Goal: Communication & Community: Answer question/provide support

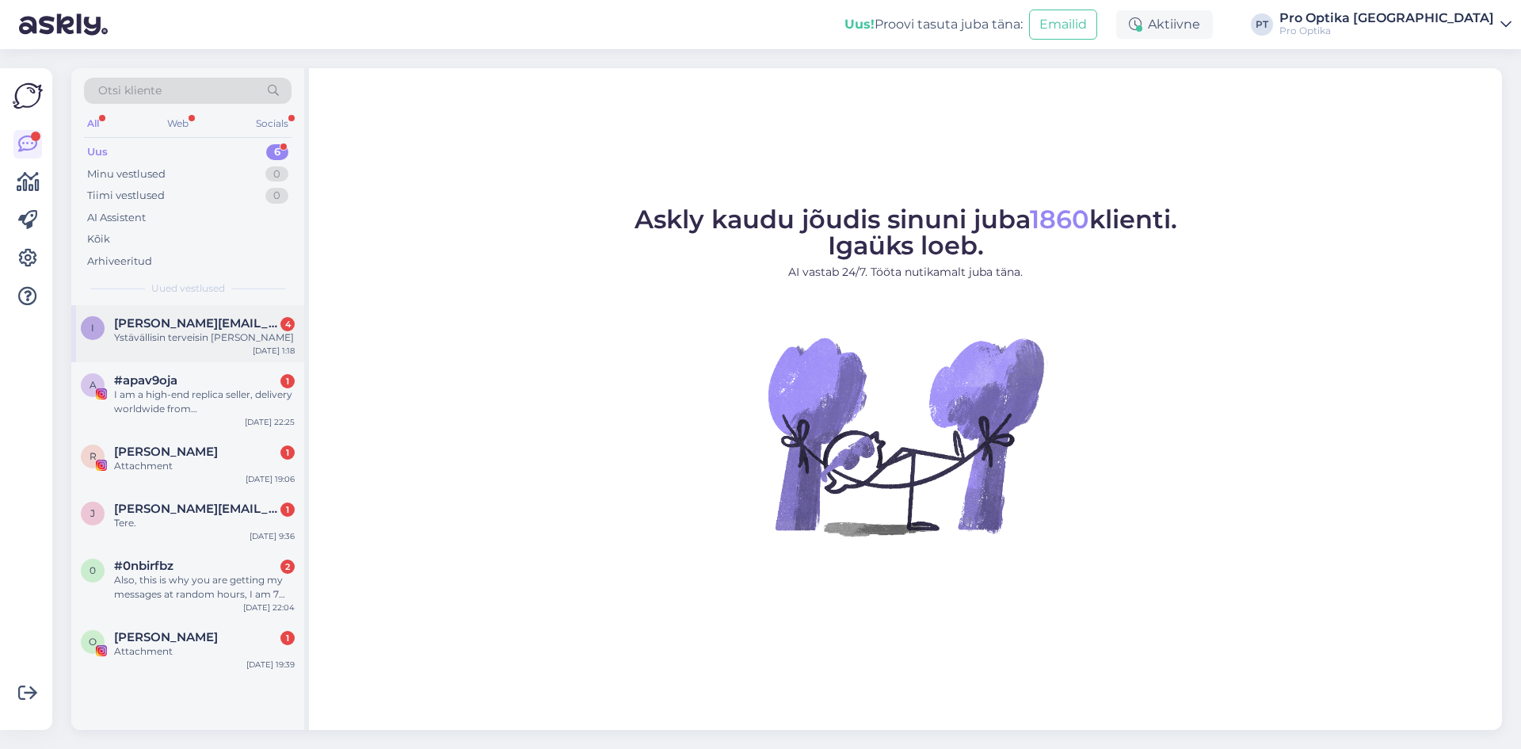
click at [190, 334] on div "Ystävällisin terveisin [PERSON_NAME]" at bounding box center [204, 337] width 181 height 14
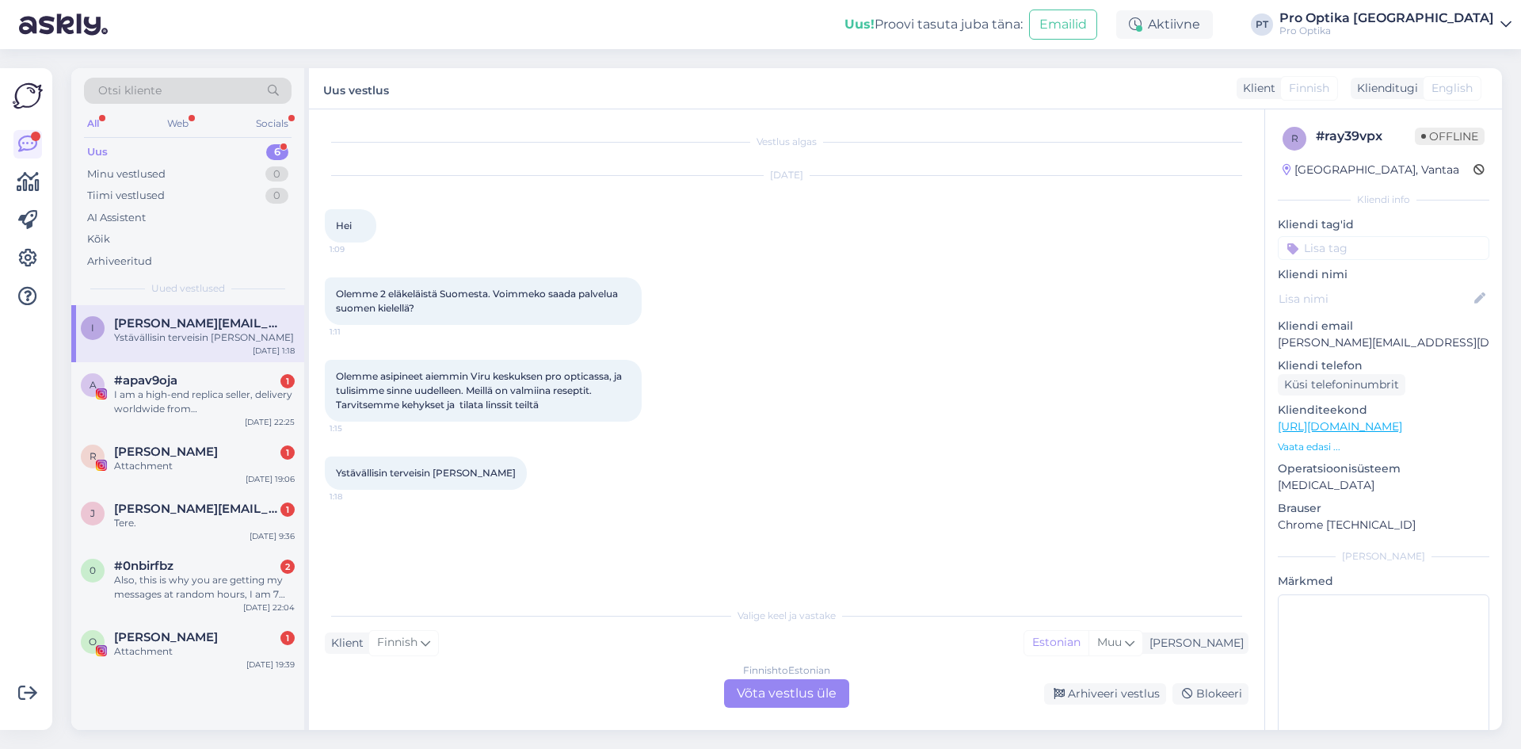
drag, startPoint x: 795, startPoint y: 698, endPoint x: 791, endPoint y: 687, distance: 12.1
click at [793, 690] on div "Finnish to Estonian Võta vestlus üle" at bounding box center [786, 693] width 125 height 29
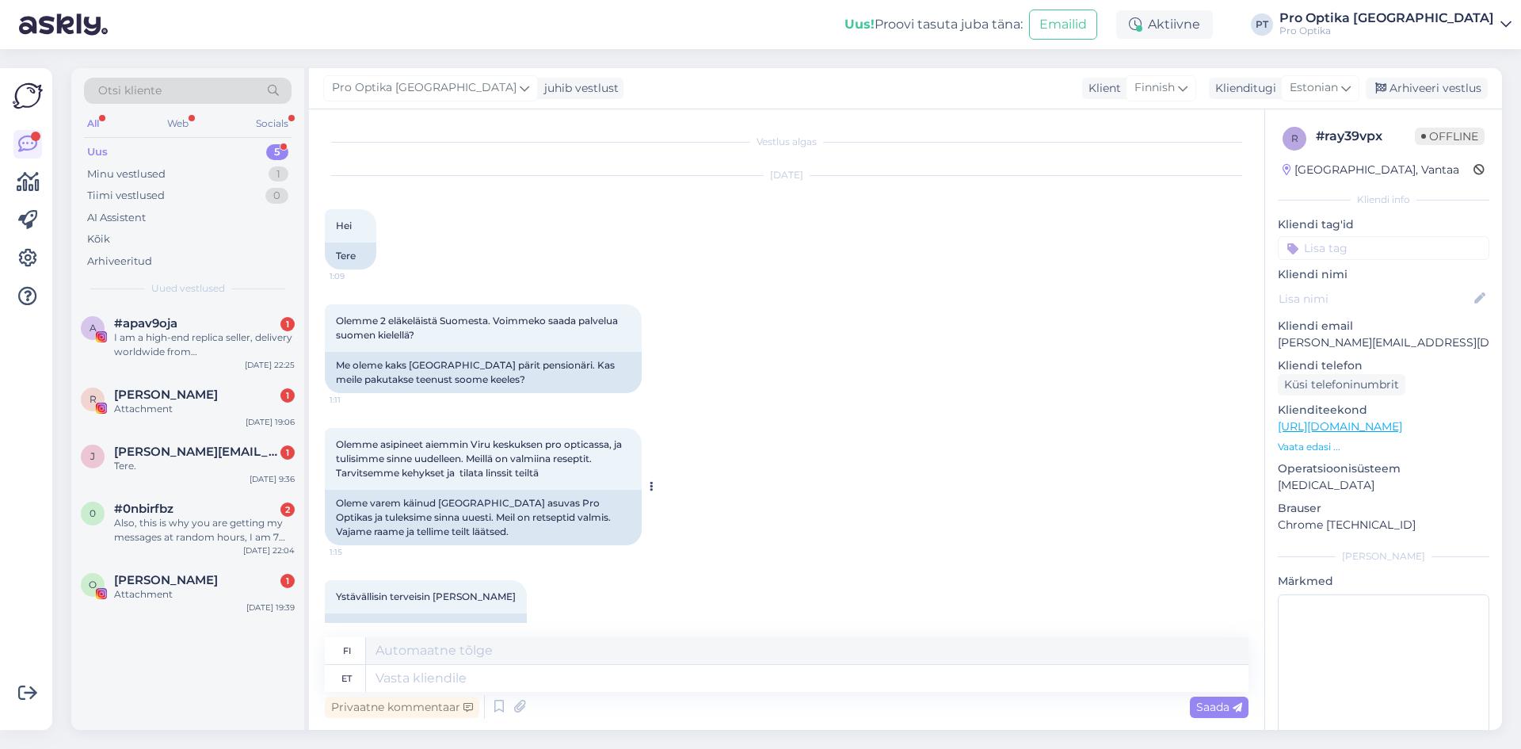
scroll to position [35, 0]
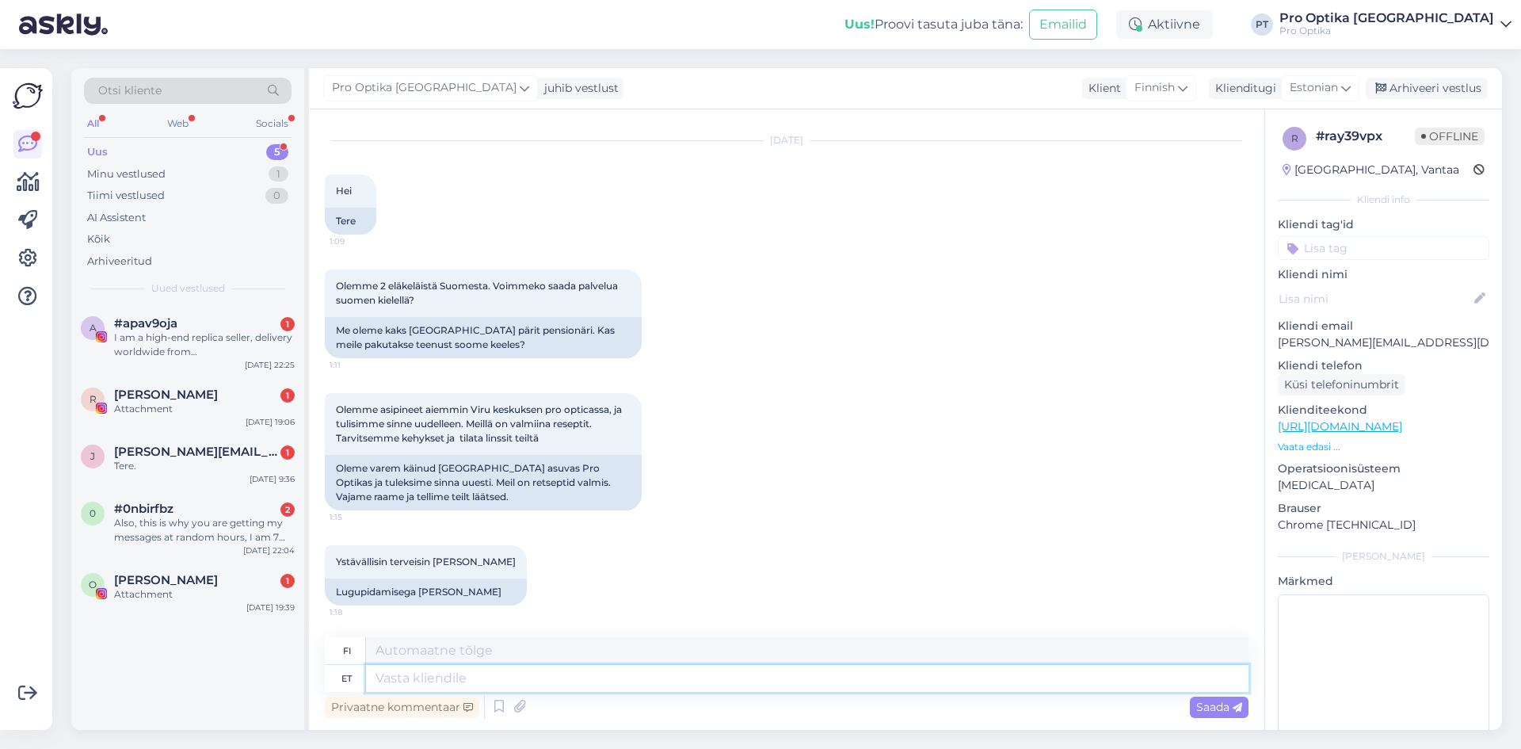
click at [496, 673] on textarea at bounding box center [807, 678] width 883 height 27
type textarea "Tere,"
type textarea "Hei,"
type textarea "Tere, Viru ke"
type textarea "Hei, [GEOGRAPHIC_DATA]"
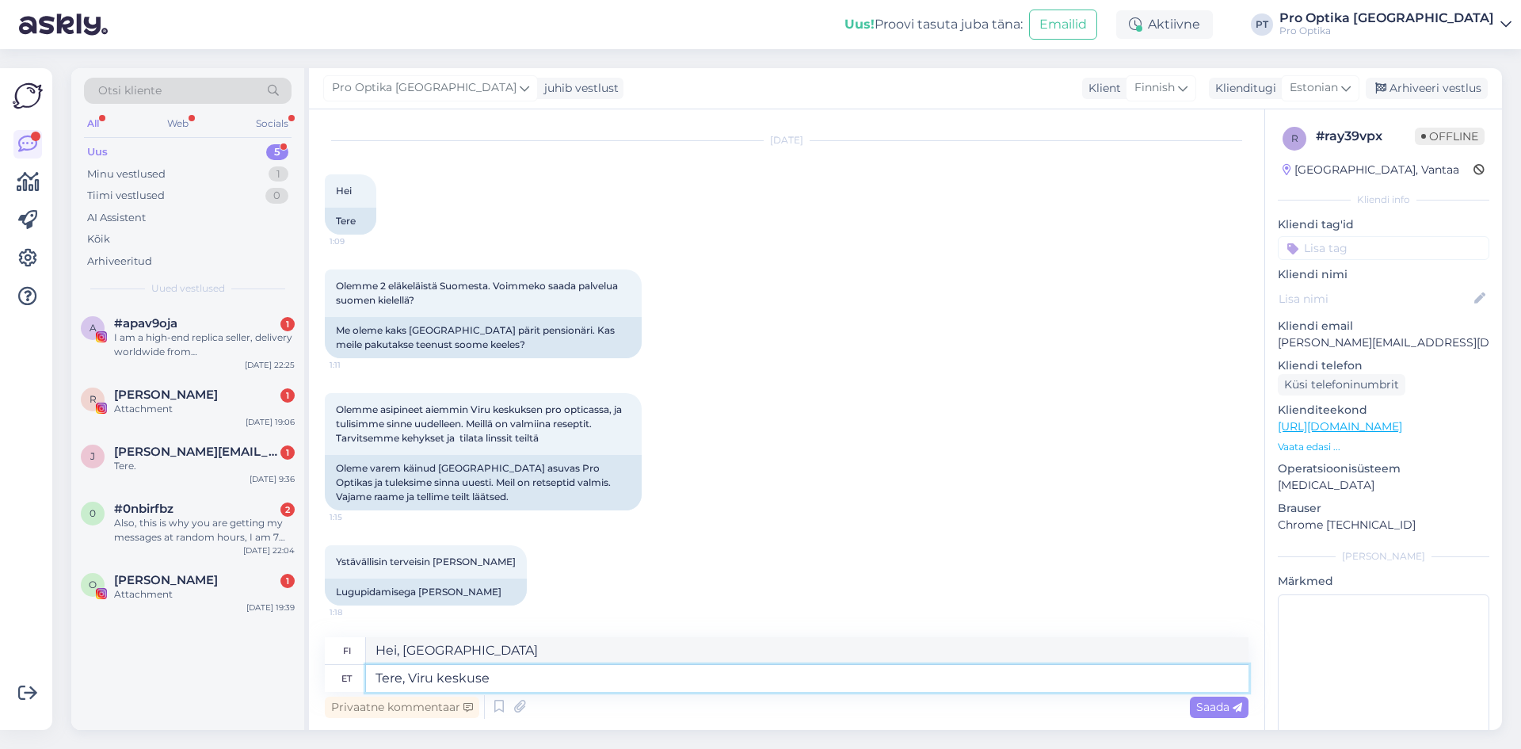
type textarea "Tere, Viru keskuses"
type textarea "Hei, Virun keskuksessa"
type textarea "Tere, Viru keskuses teeni"
type textarea "Hei, työskentelen [GEOGRAPHIC_DATA]."
type textarea "Tere, Viru keskuses teenindatakse t"
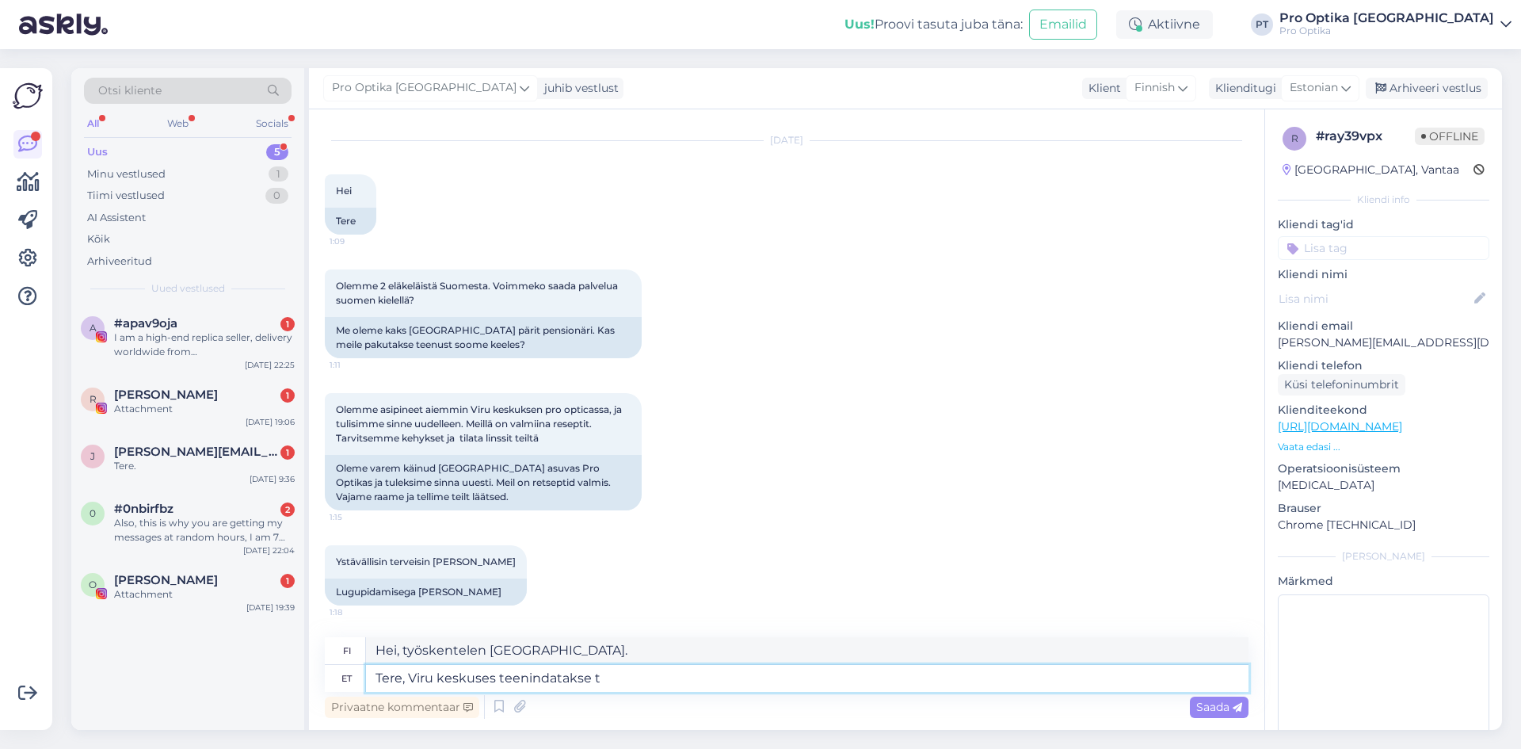
type textarea "Hei, [GEOGRAPHIC_DATA]-keskus palvelee"
type textarea "Tere, Viru keskuses teenindatakse teid ka"
type textarea "Hei, teitä palvellaan [GEOGRAPHIC_DATA]."
type textarea "Tere, Viru keskuses teenindatakse teid ka"
type textarea "Hei, [GEOGRAPHIC_DATA]-keskus palvelee myös sinua."
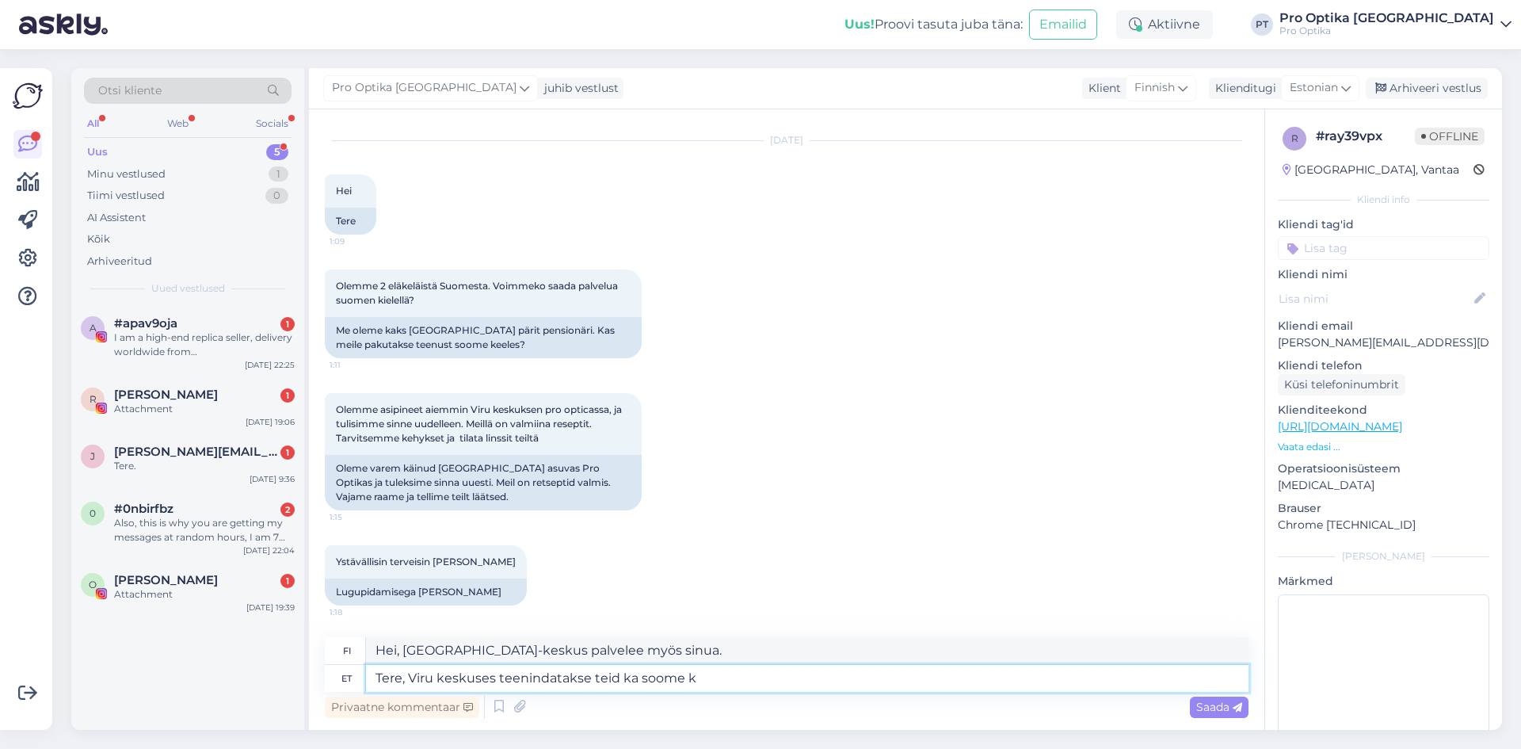
type textarea "Tere, Viru keskuses teenindatakse teid ka soome ke"
type textarea "Hei, [GEOGRAPHIC_DATA]-keskus palvelee sinua myös suomeksi."
type textarea "Tere, Viru keskuses teenindatakse teid ka soome keeles"
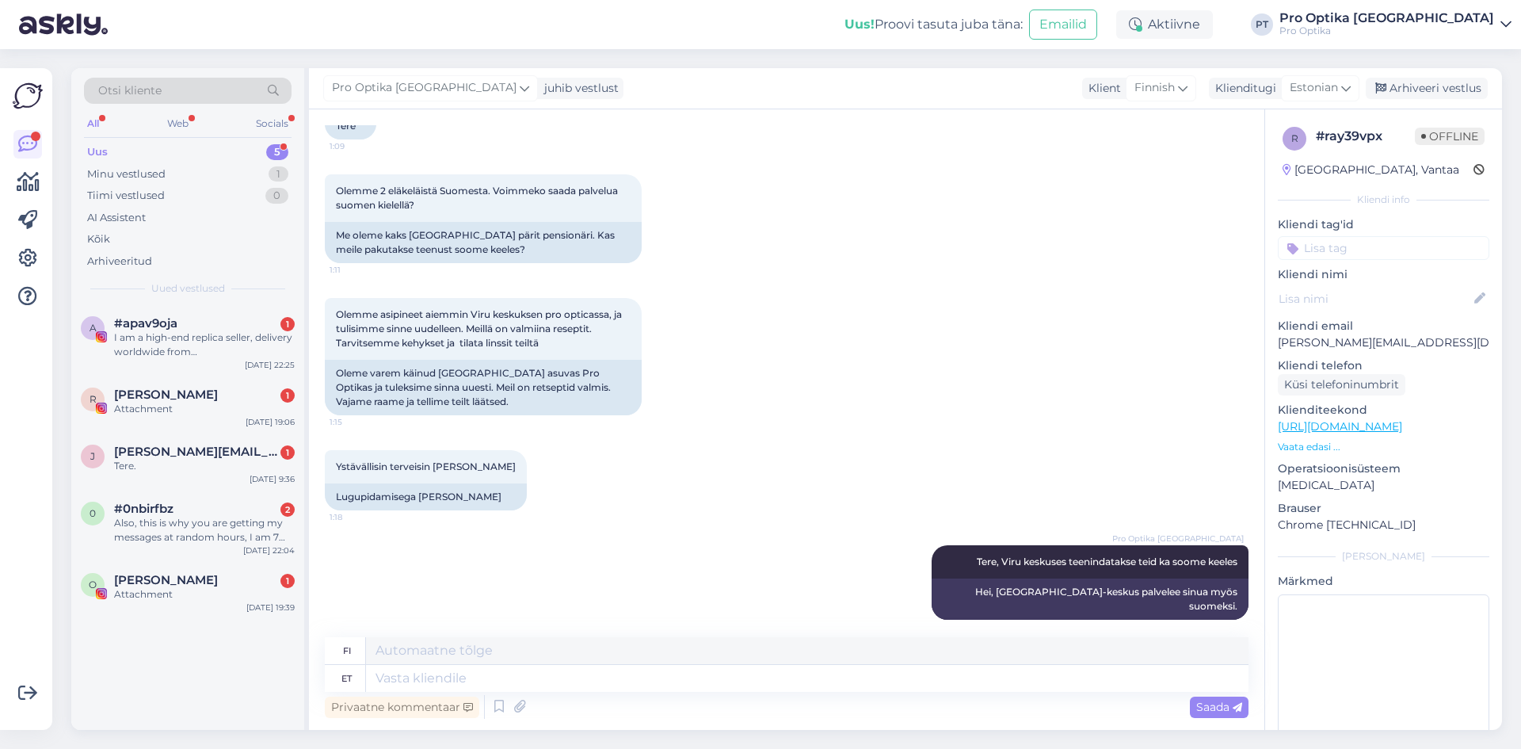
click at [189, 149] on div "Uus 5" at bounding box center [188, 152] width 208 height 22
click at [192, 168] on div "Minu vestlused 1" at bounding box center [188, 174] width 208 height 22
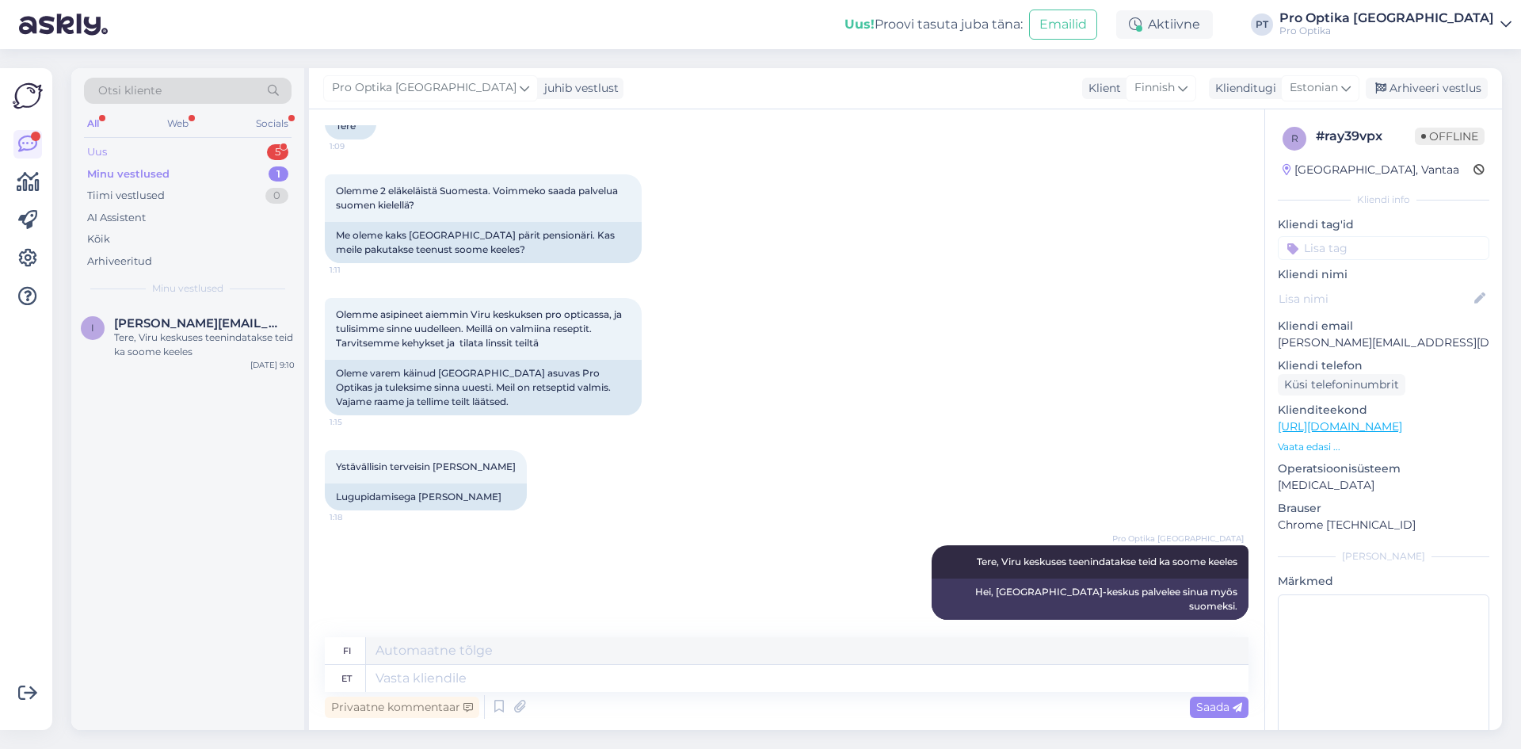
click at [215, 154] on div "Uus 5" at bounding box center [188, 152] width 208 height 22
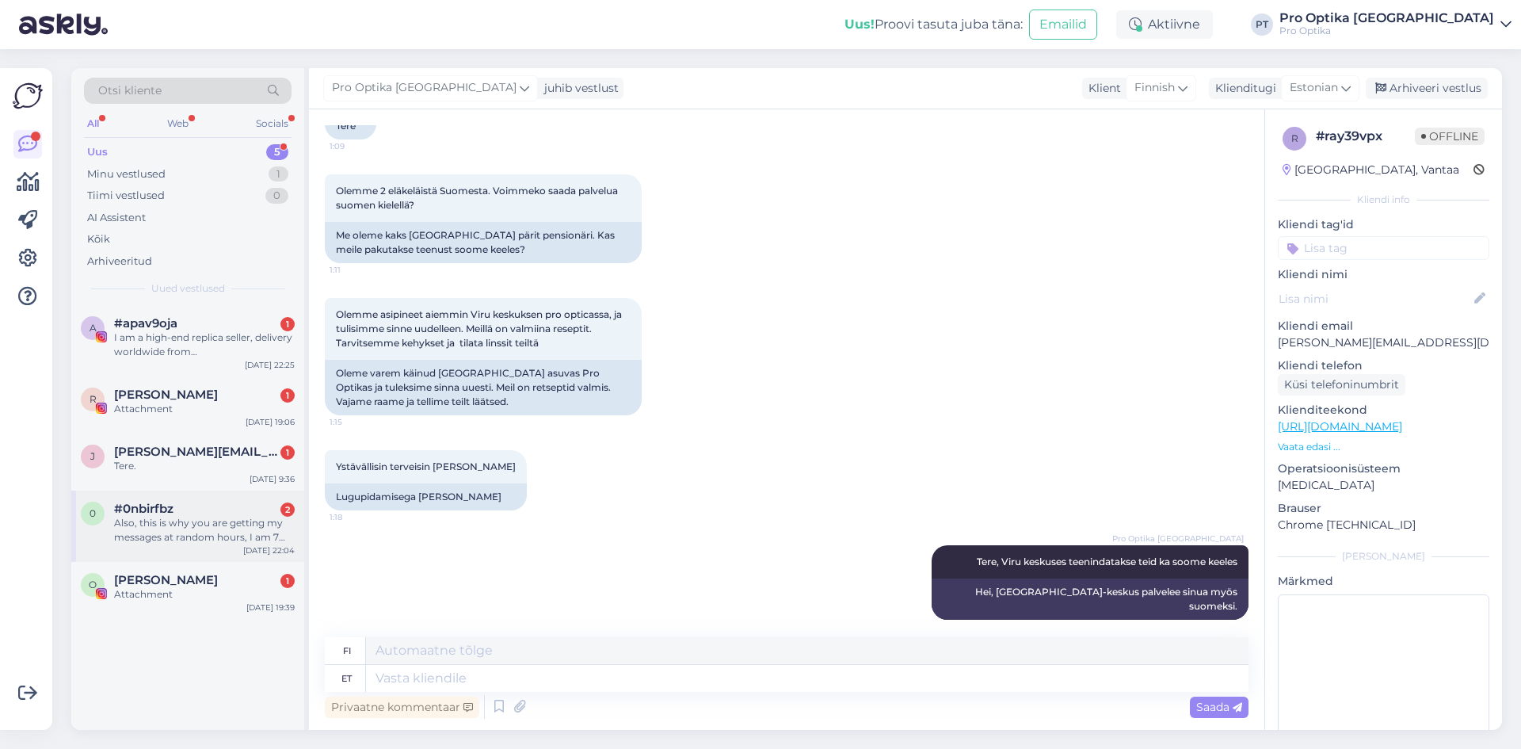
click at [242, 522] on div "Also, this is why you are getting my messages at random hours, I am 7 hours beh…" at bounding box center [204, 530] width 181 height 29
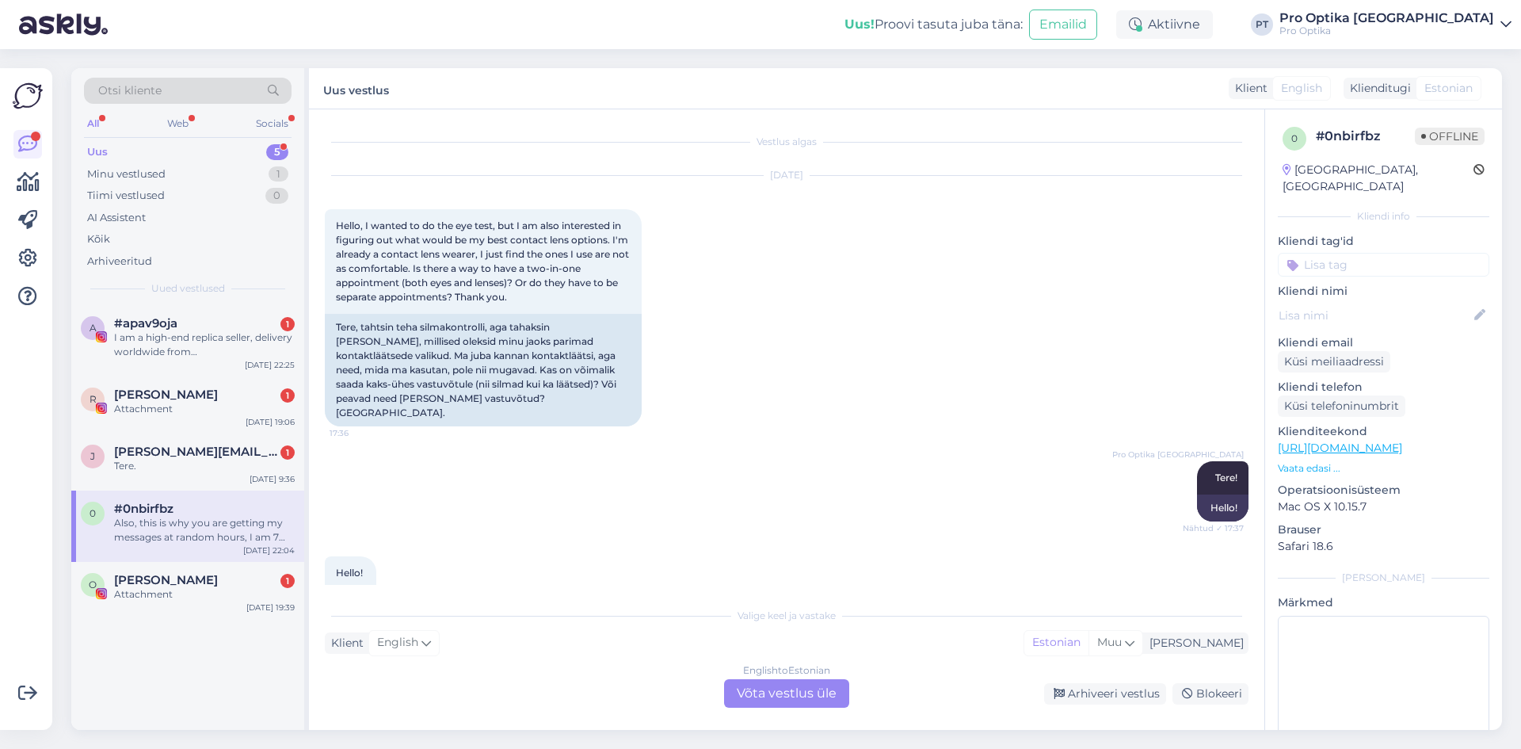
scroll to position [3652, 0]
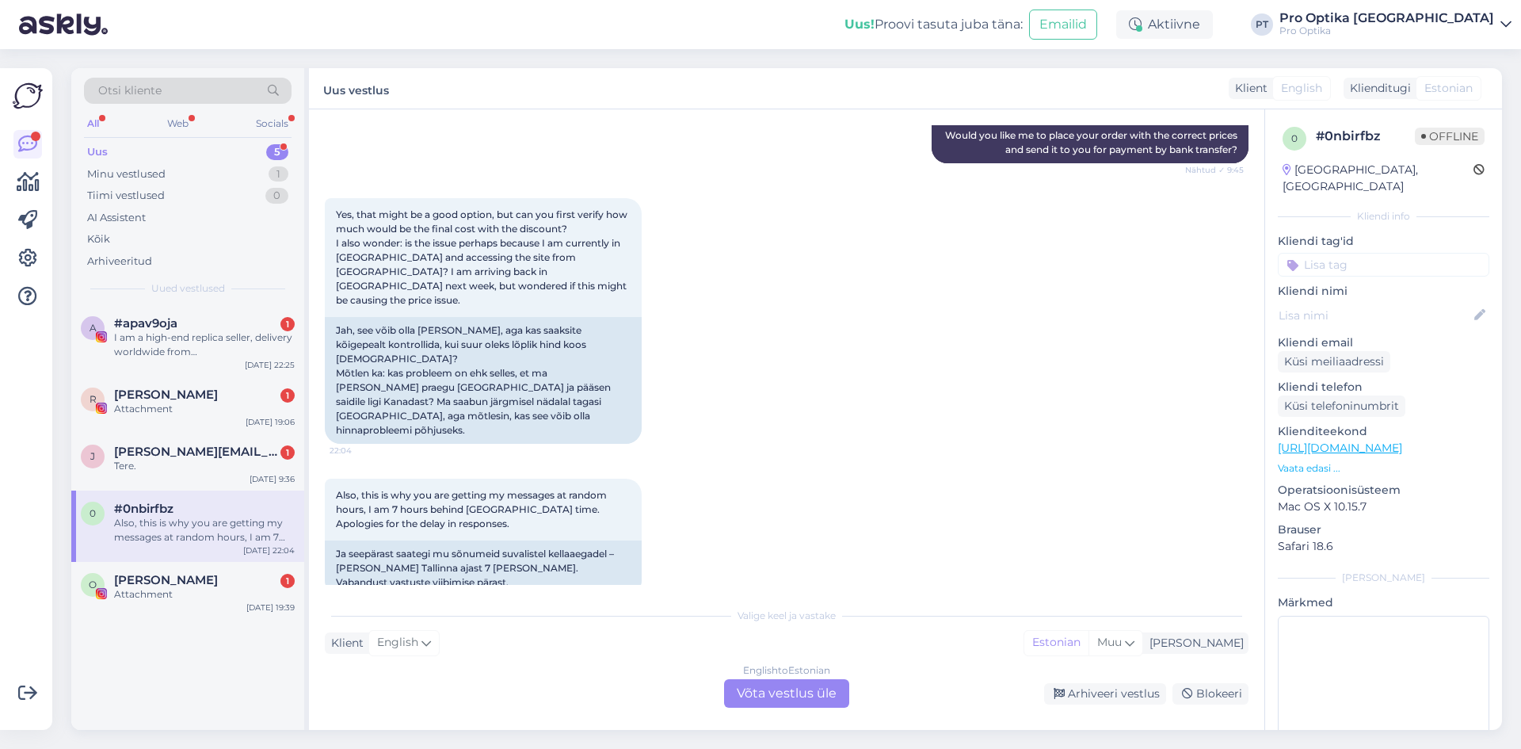
click at [750, 695] on div "English to Estonian Võta vestlus üle" at bounding box center [786, 693] width 125 height 29
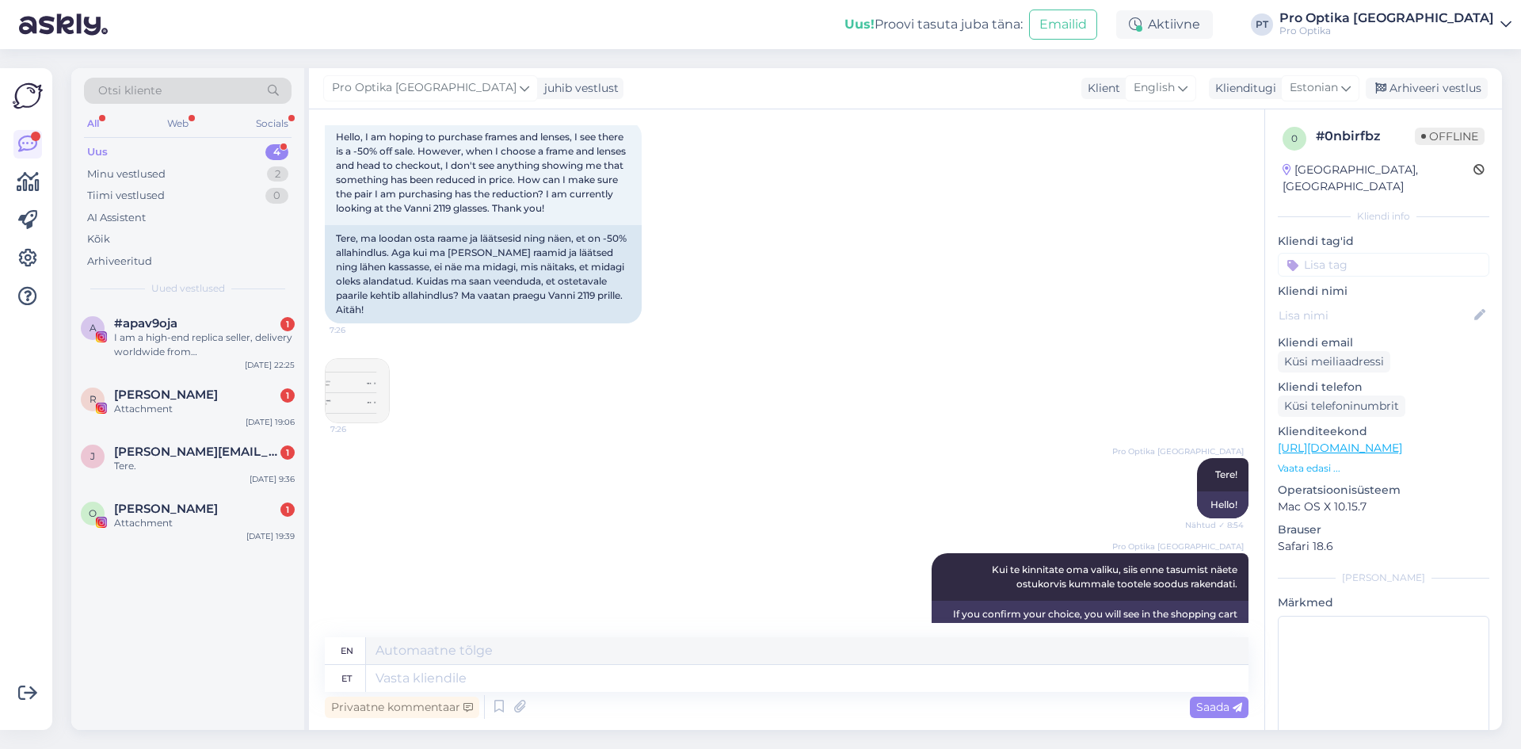
scroll to position [2060, 0]
